Goal: Information Seeking & Learning: Compare options

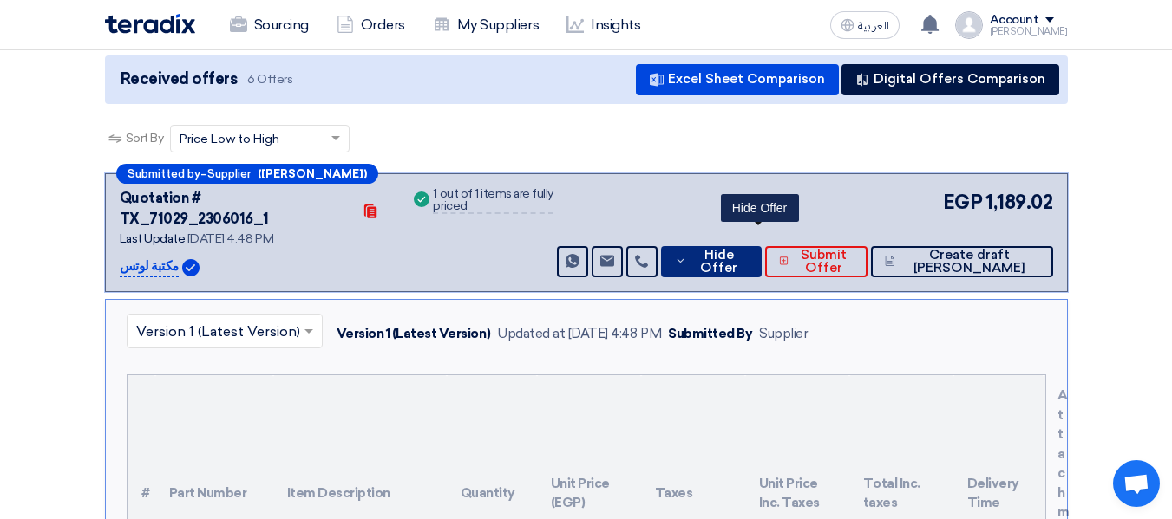
click at [747, 249] on span "Hide Offer" at bounding box center [718, 262] width 56 height 26
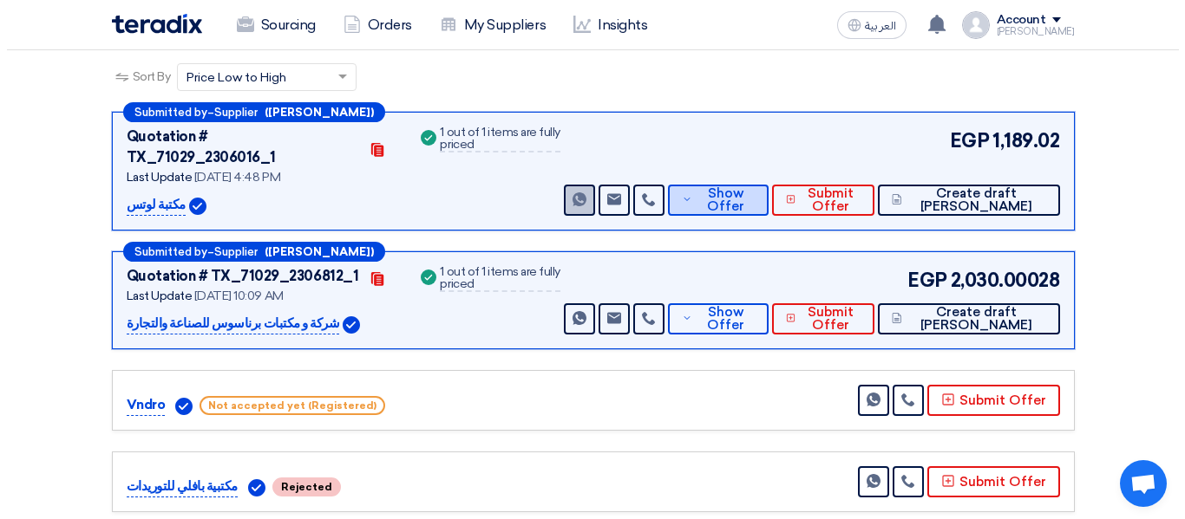
scroll to position [208, 0]
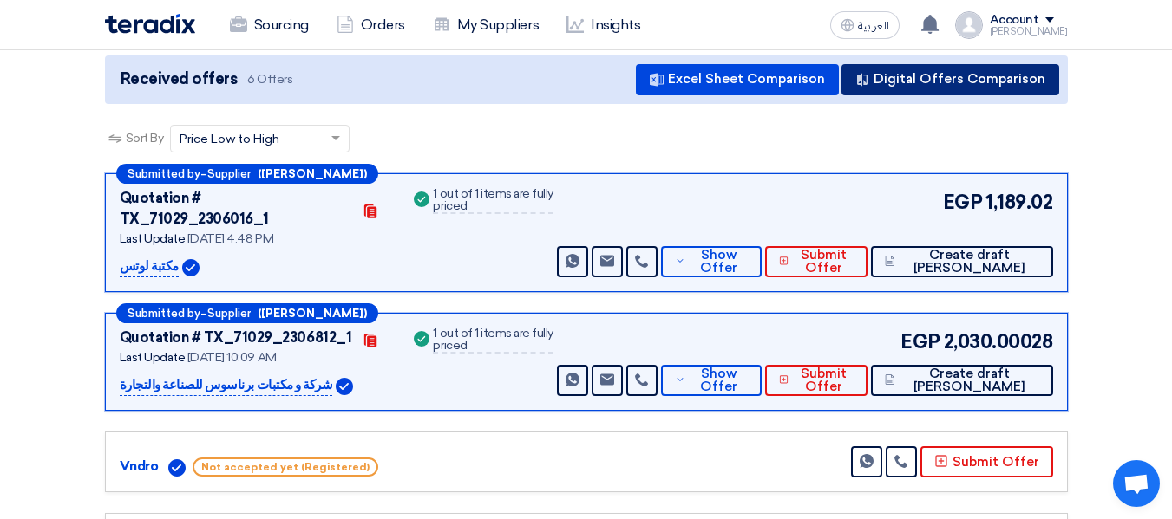
click at [949, 72] on button "Digital Offers Comparison" at bounding box center [950, 79] width 218 height 31
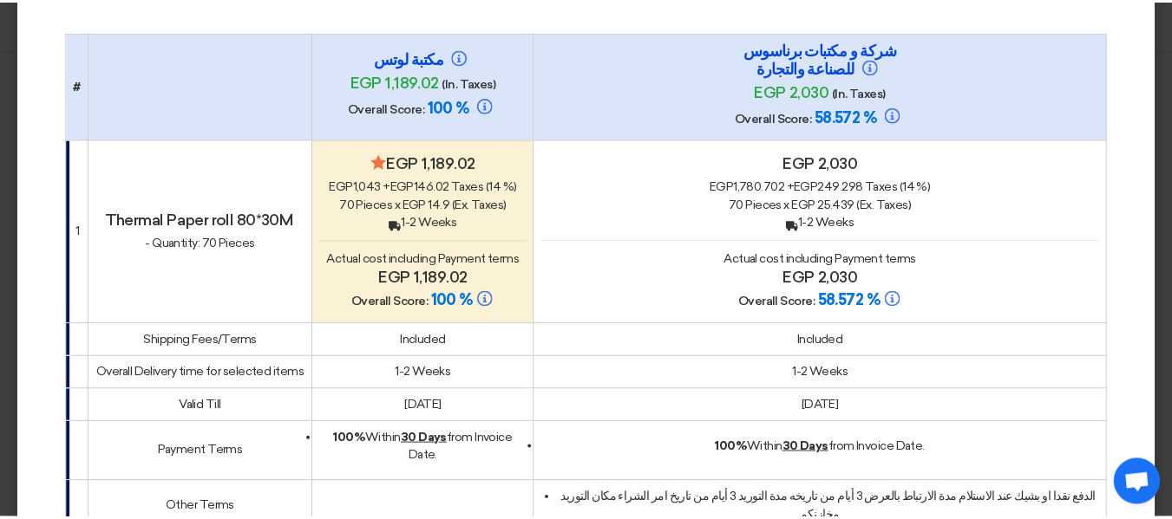
scroll to position [173, 0]
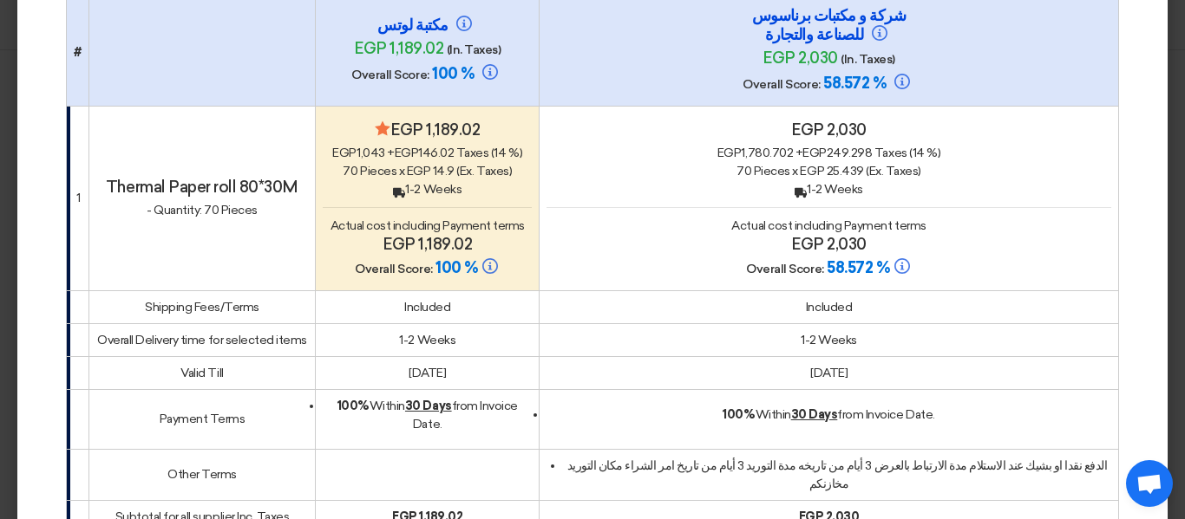
click at [0, 16] on modal-container "× Offers Comparison Table 100% Price (VAT Included) × Overall × Export as PDF M…" at bounding box center [592, 259] width 1185 height 519
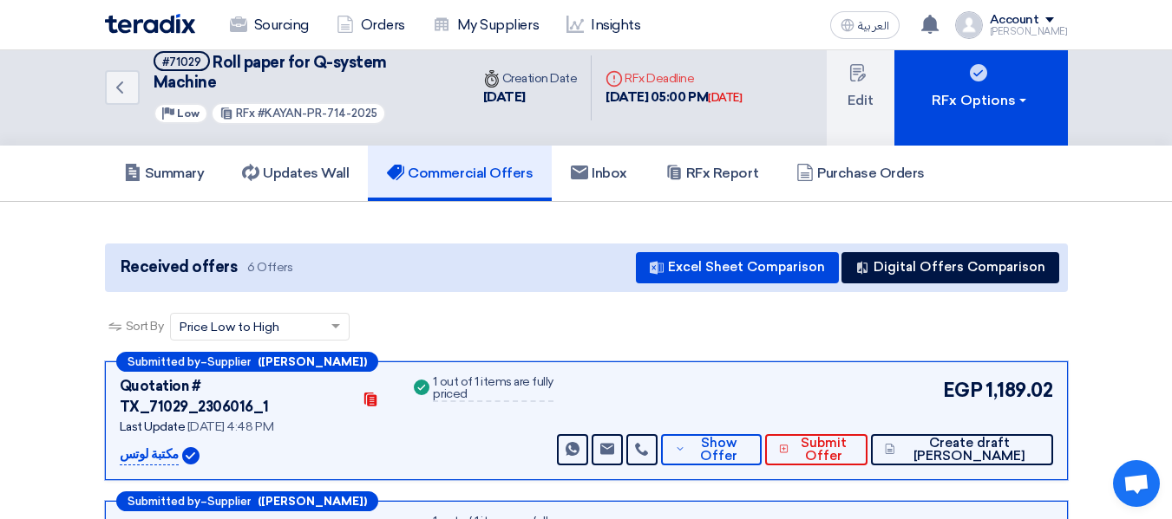
scroll to position [0, 0]
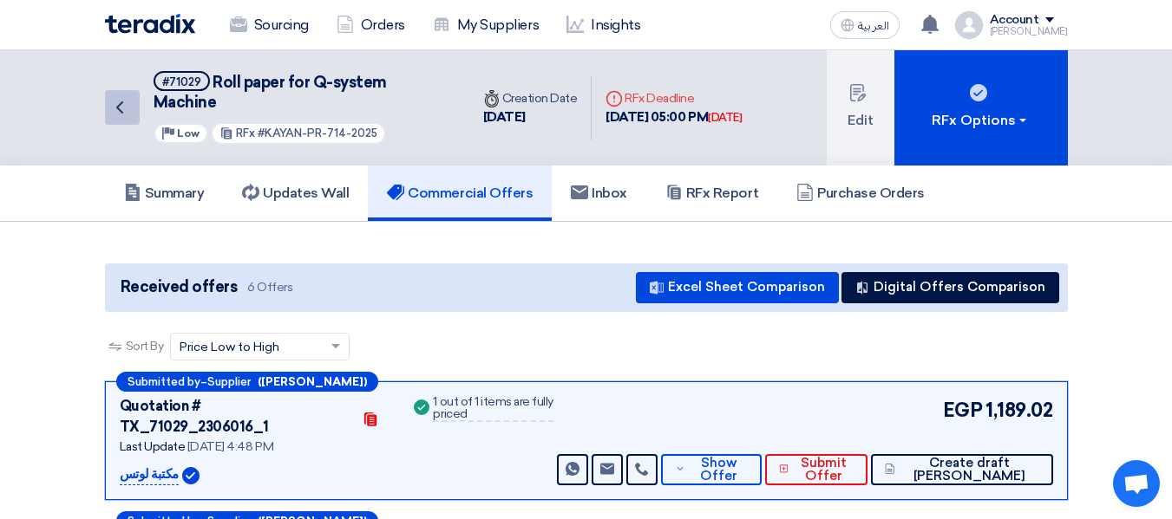
click at [130, 112] on link "Back" at bounding box center [122, 107] width 35 height 35
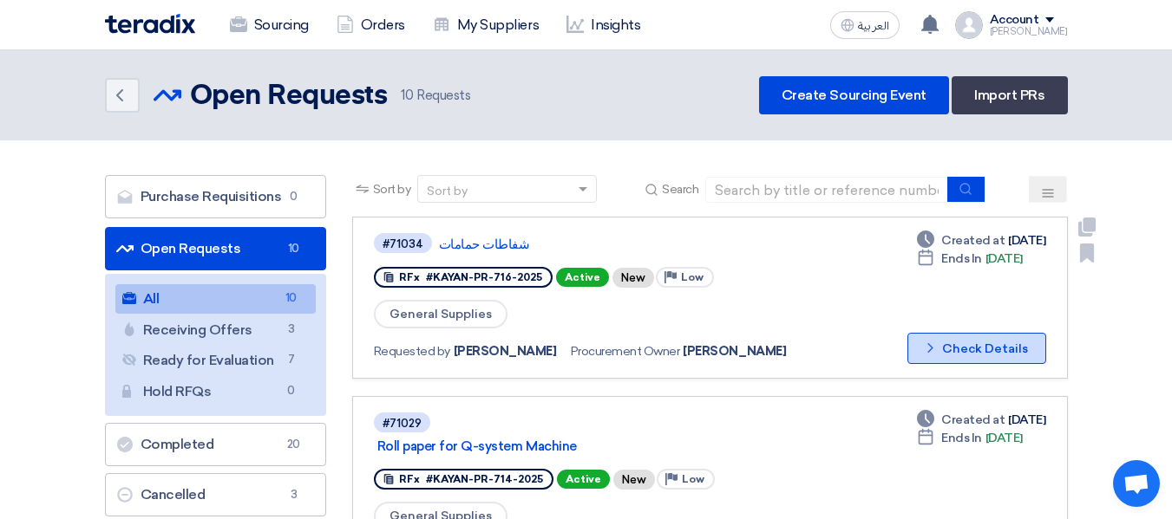
click at [983, 347] on button "Check details Check Details" at bounding box center [976, 348] width 139 height 31
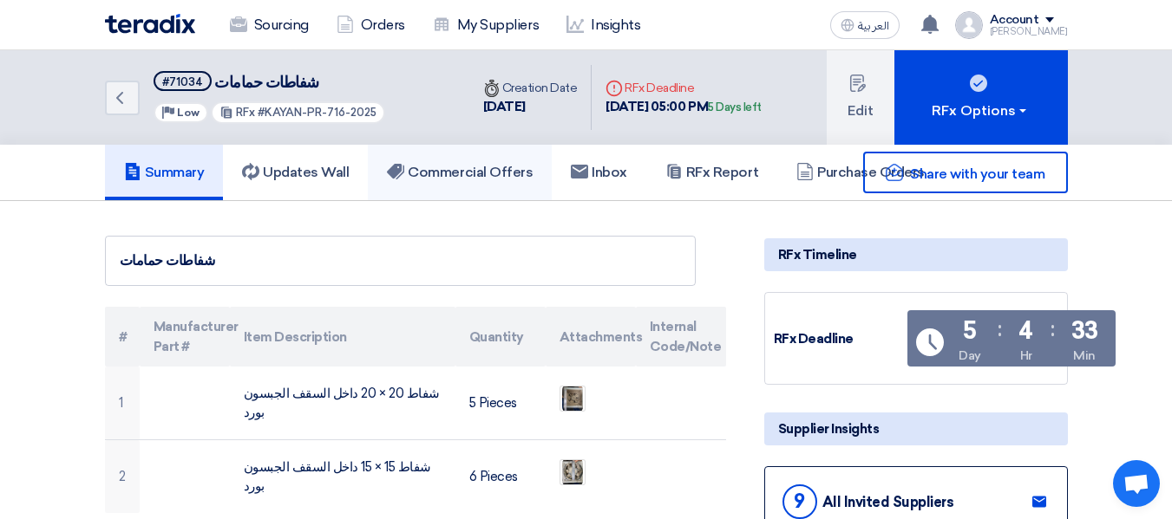
click at [456, 169] on h5 "Commercial Offers" at bounding box center [460, 172] width 146 height 17
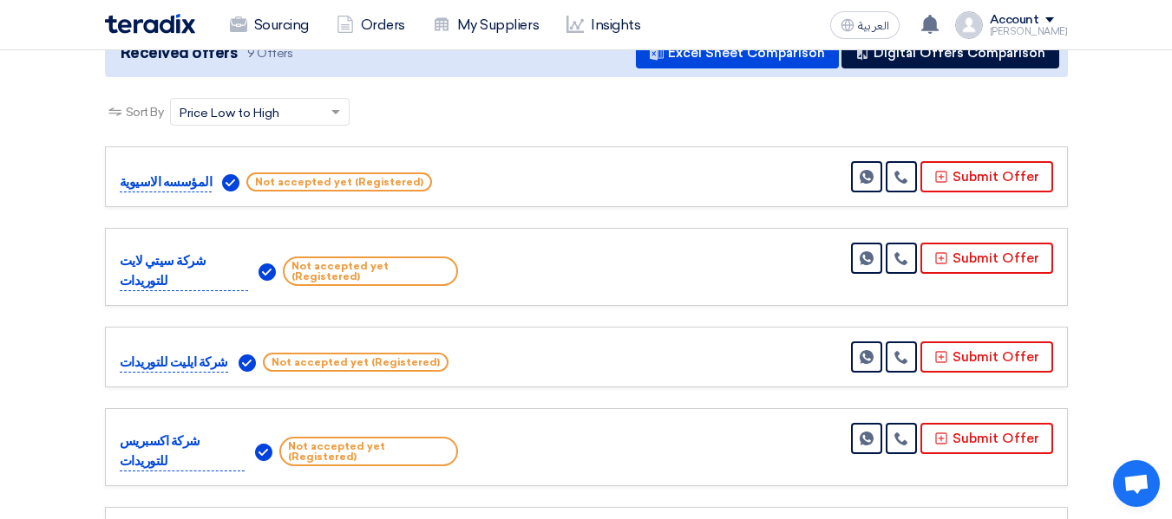
scroll to position [173, 0]
